Goal: Check status: Check status

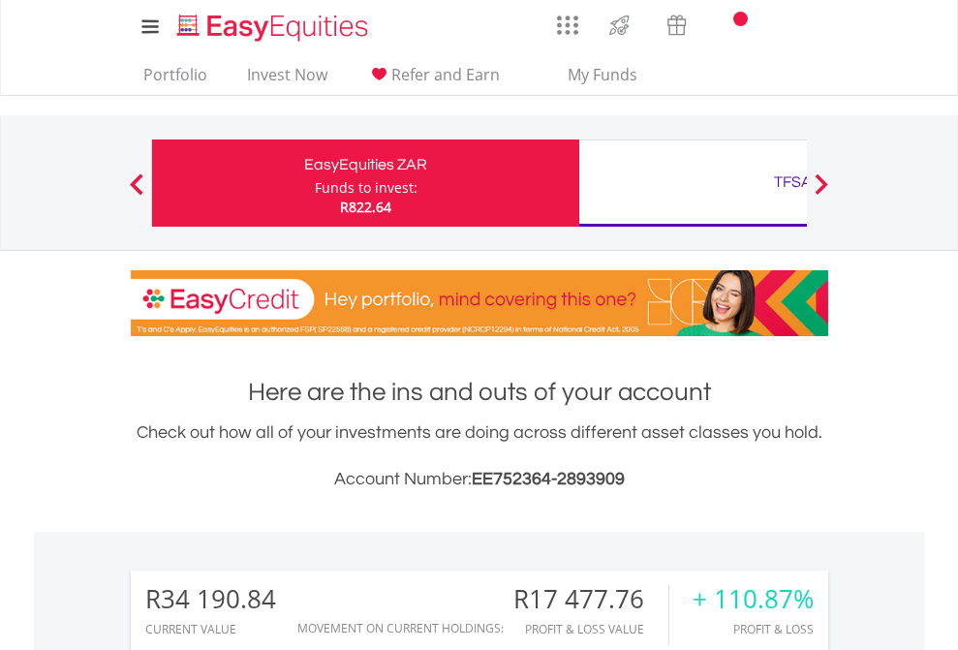
scroll to position [186, 304]
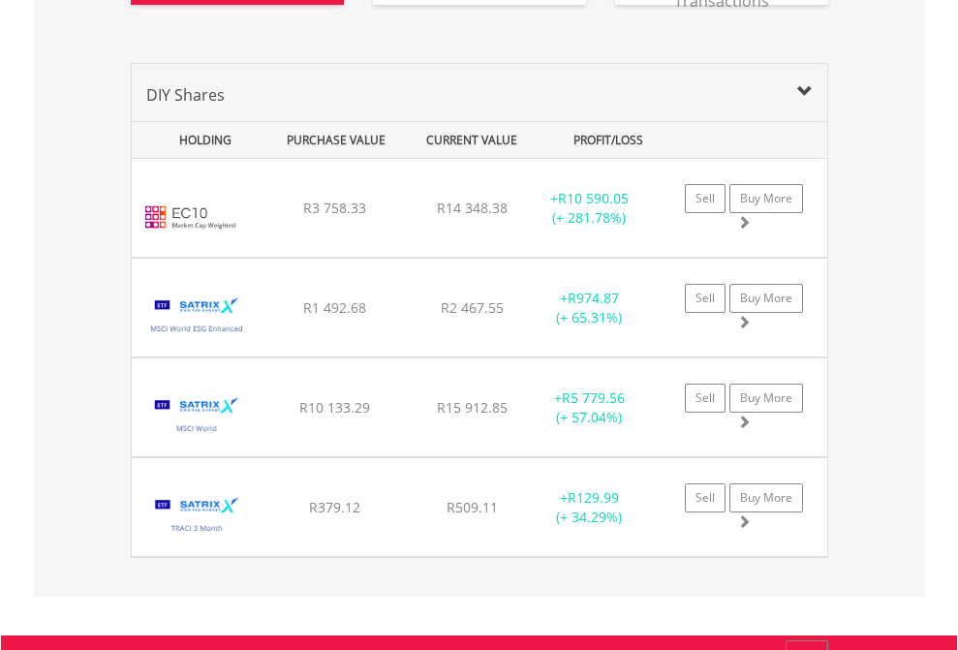
scroll to position [2271, 0]
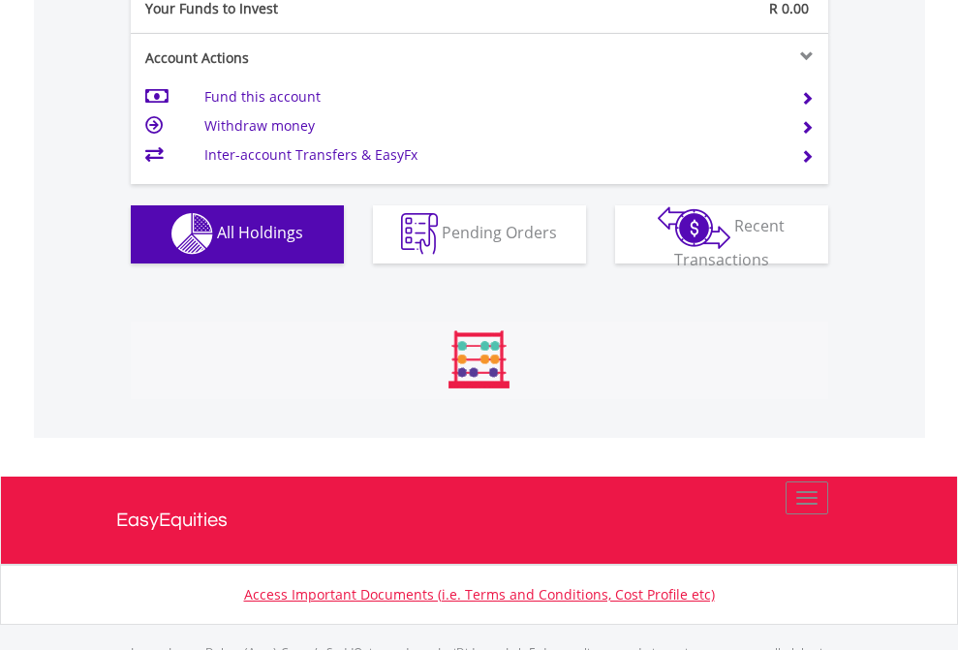
scroll to position [1919, 0]
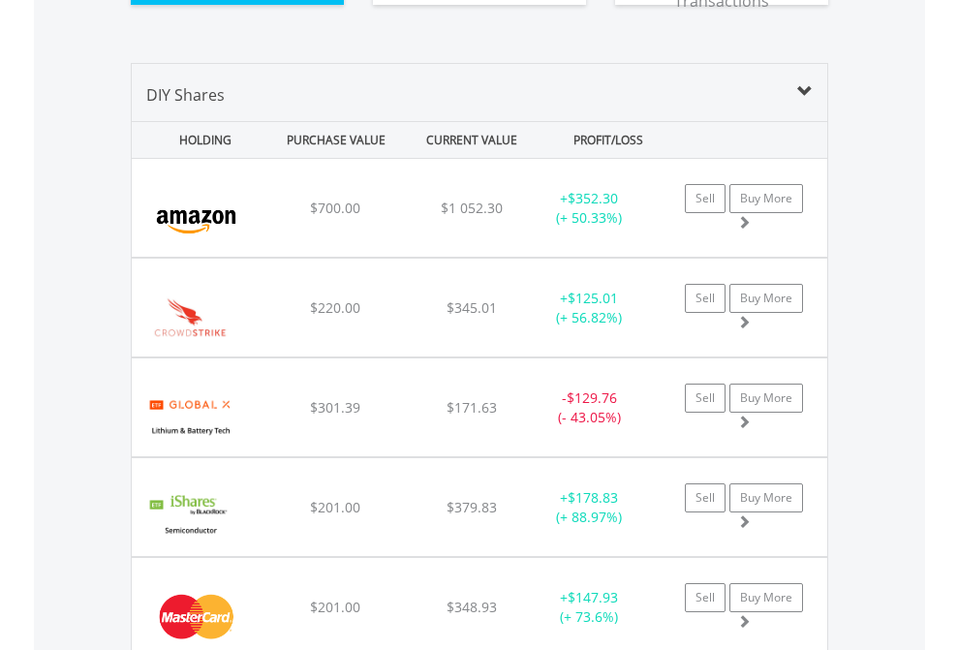
scroll to position [2194, 0]
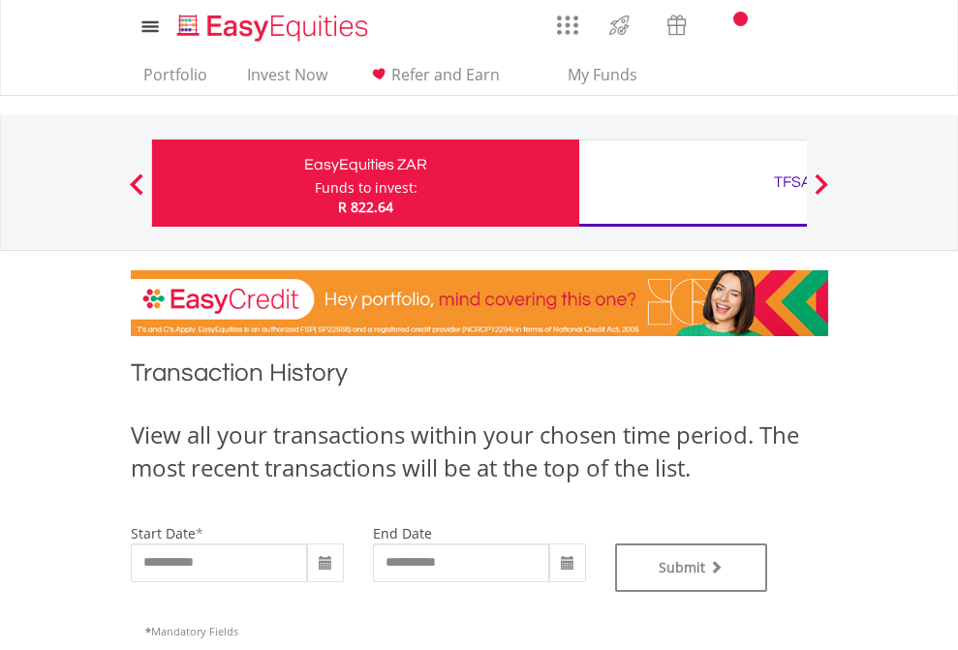
scroll to position [786, 0]
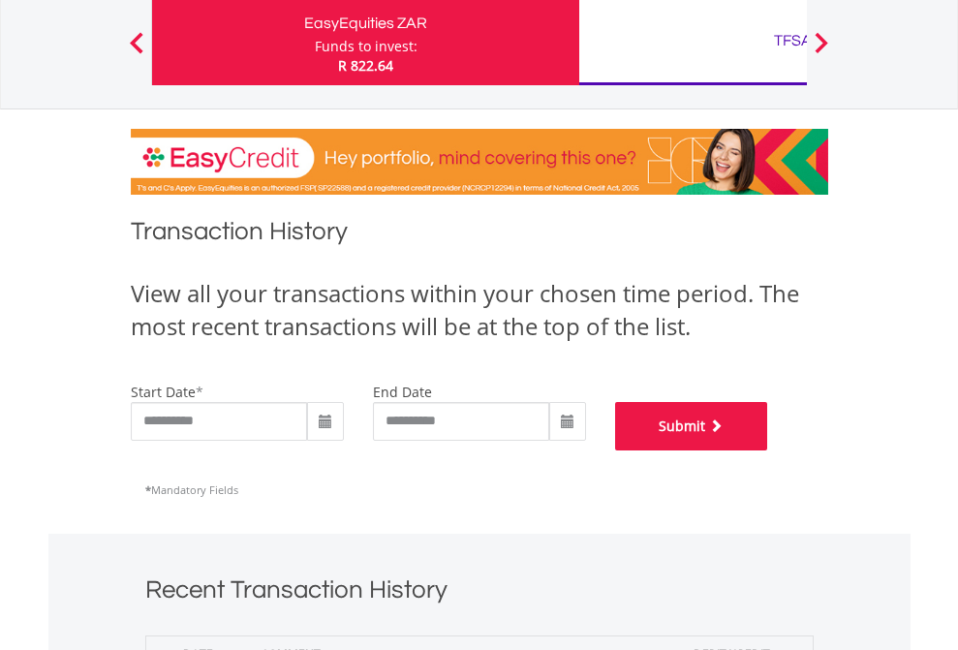
click at [768, 451] on button "Submit" at bounding box center [691, 426] width 153 height 48
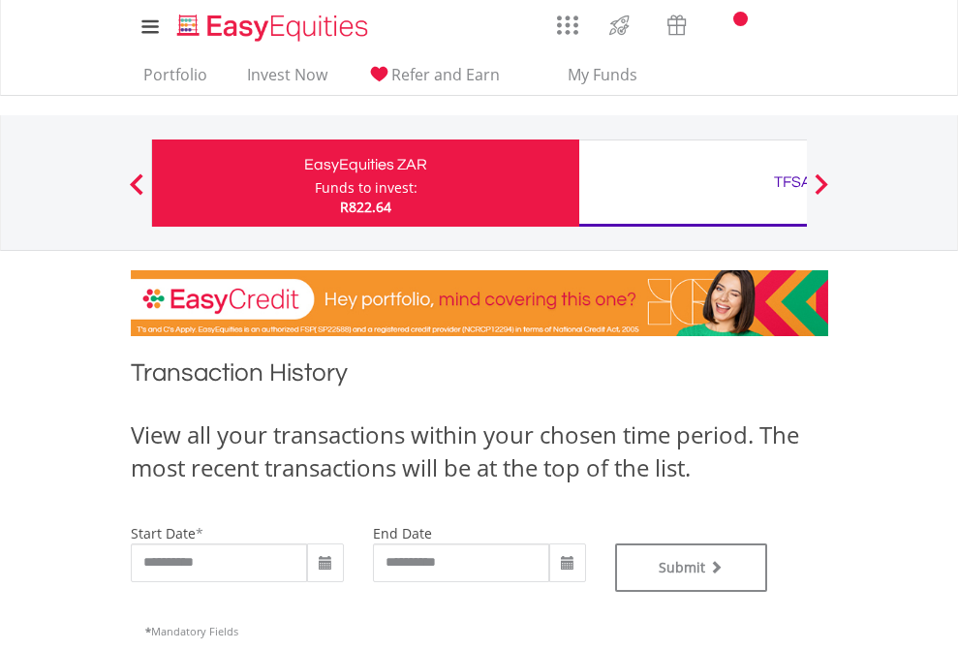
click at [693, 183] on div "TFSA" at bounding box center [793, 182] width 404 height 27
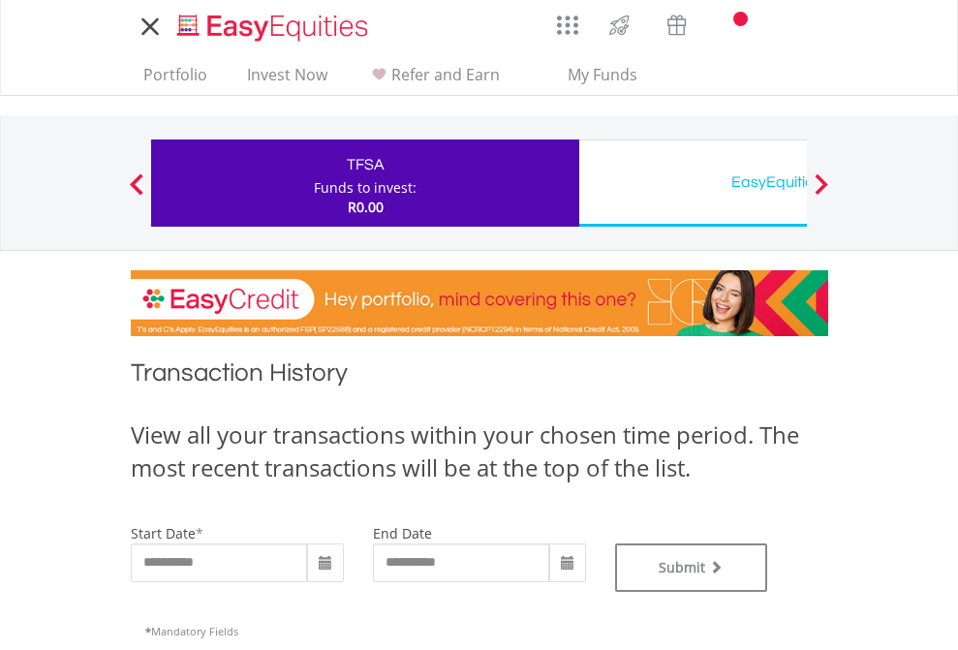
type input "**********"
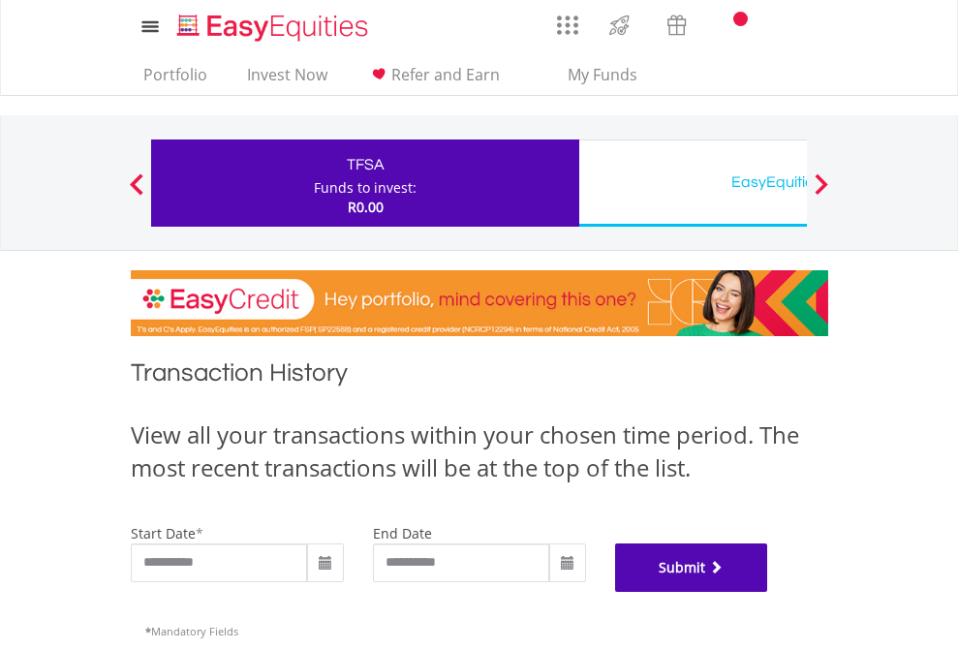
click at [768, 592] on button "Submit" at bounding box center [691, 568] width 153 height 48
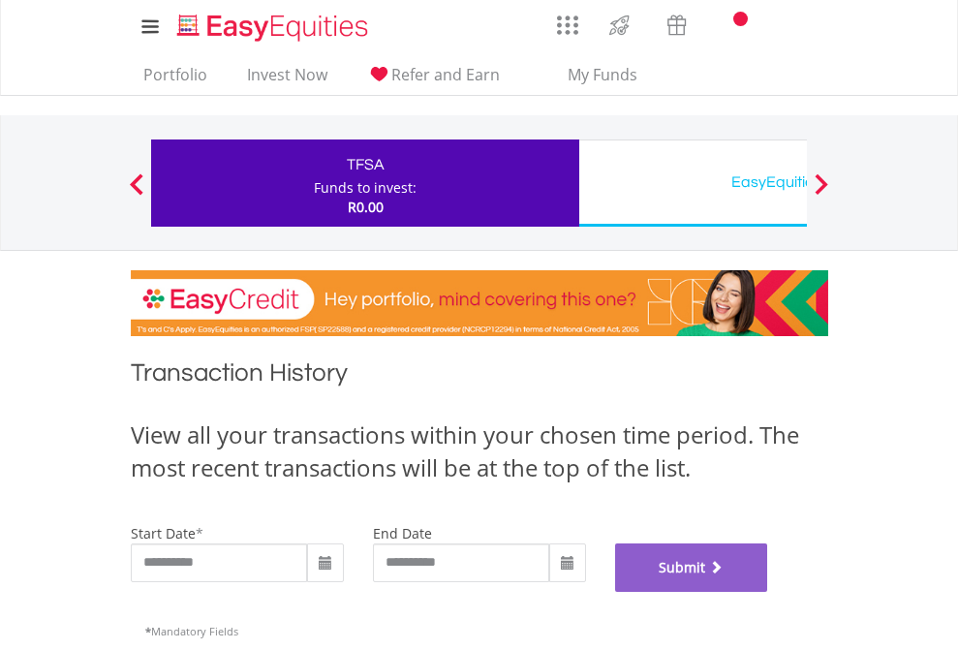
scroll to position [786, 0]
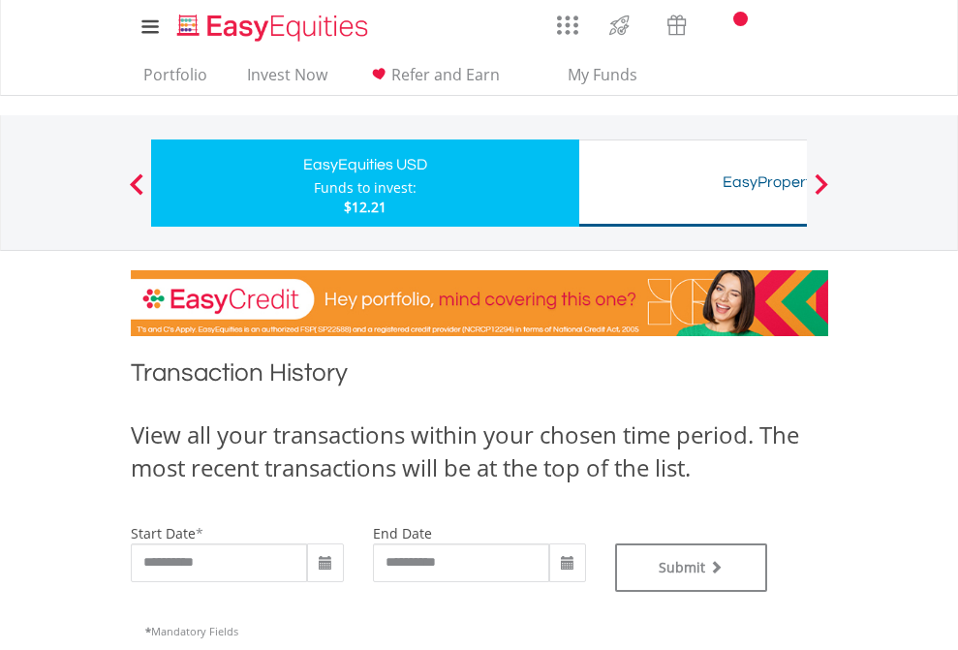
scroll to position [786, 0]
